Goal: Transaction & Acquisition: Purchase product/service

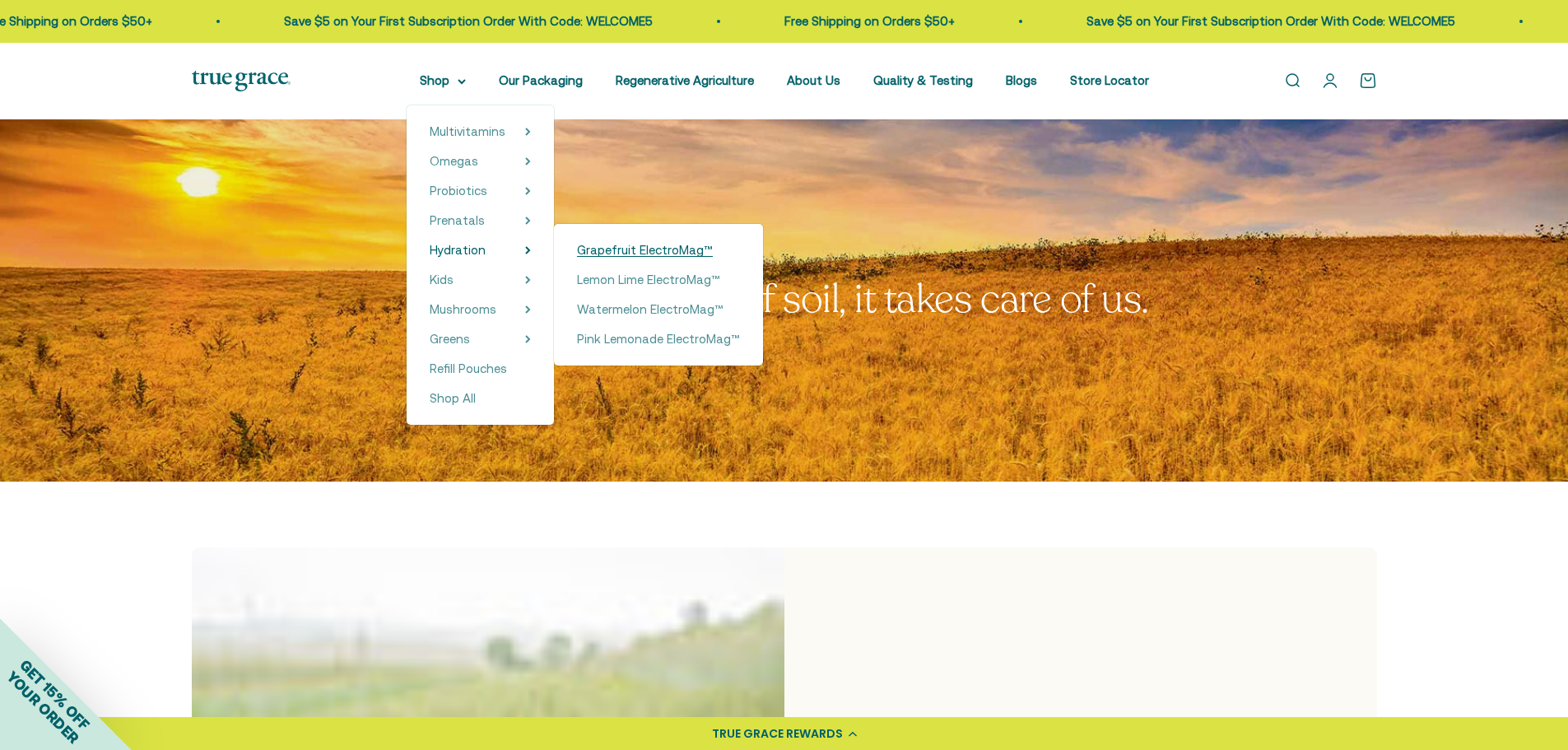
click at [608, 254] on span "Grapefruit ElectroMag™" at bounding box center [645, 250] width 136 height 14
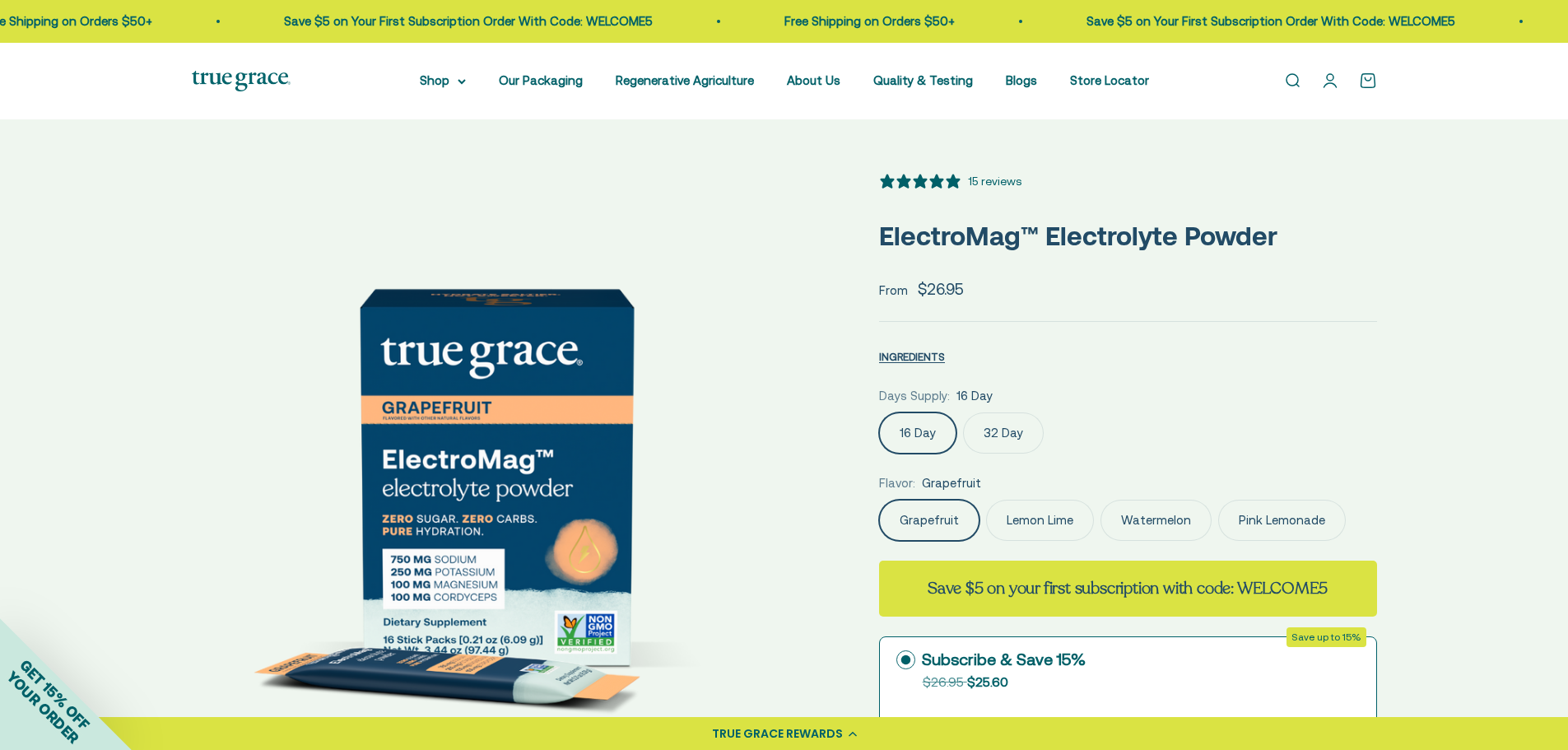
select select "3"
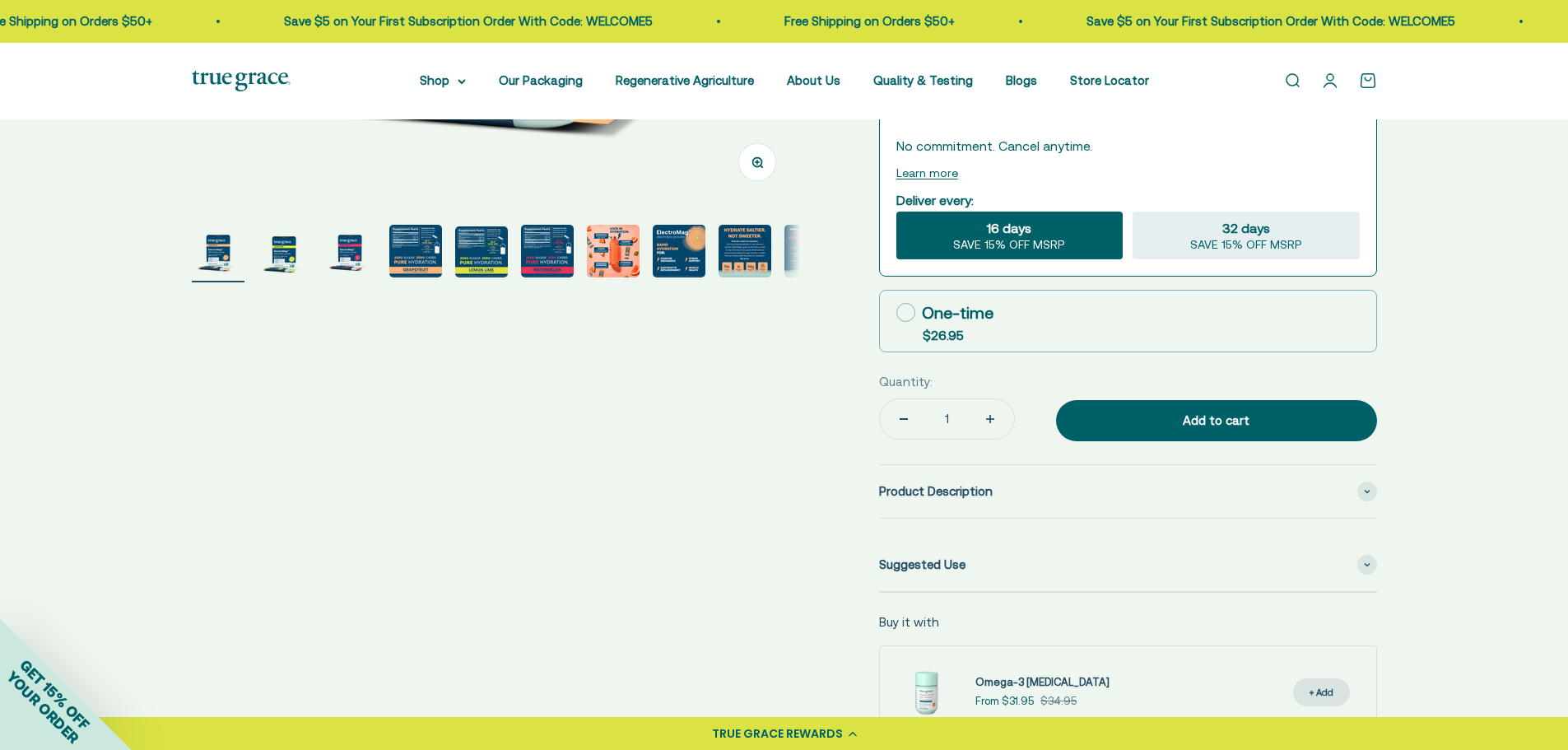
scroll to position [576, 0]
click at [997, 466] on div "Product Description" at bounding box center [1128, 491] width 498 height 53
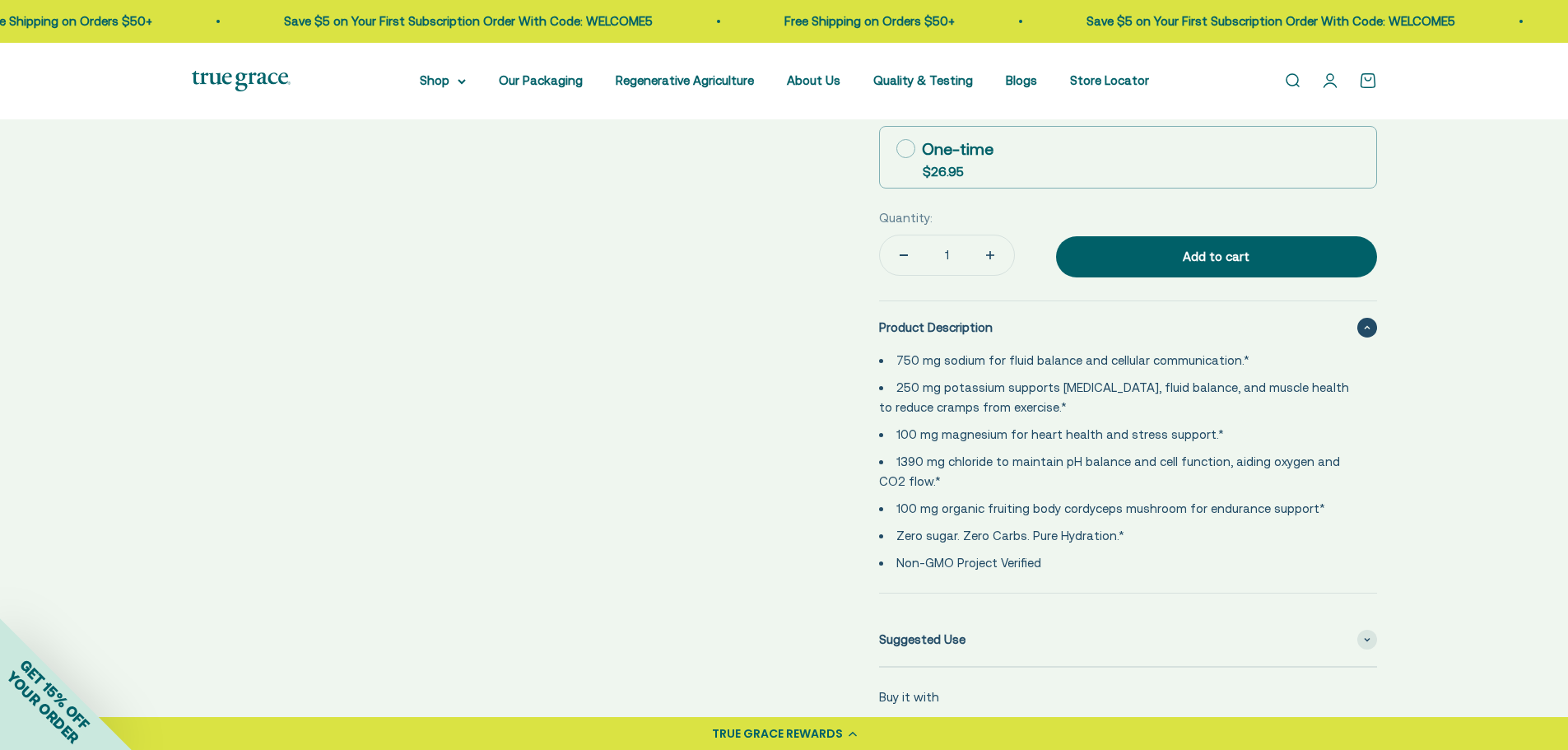
scroll to position [740, 0]
drag, startPoint x: 1075, startPoint y: 561, endPoint x: 896, endPoint y: 343, distance: 282.1
click at [896, 343] on details "Product Description 750 mg sodium for fluid balance and cellular communication.…" at bounding box center [1128, 446] width 498 height 293
copy ul "750 mg sodium for fluid balance and cellular communication.* 250 mg potassium s…"
